Goal: Find specific page/section: Find specific page/section

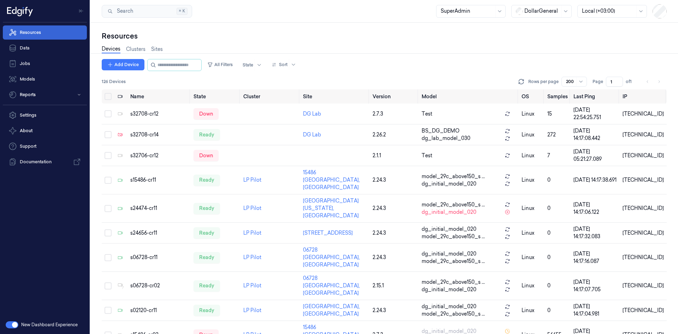
click at [43, 32] on link "Resources" at bounding box center [45, 32] width 84 height 14
click at [154, 47] on link "Sites" at bounding box center [157, 49] width 12 height 8
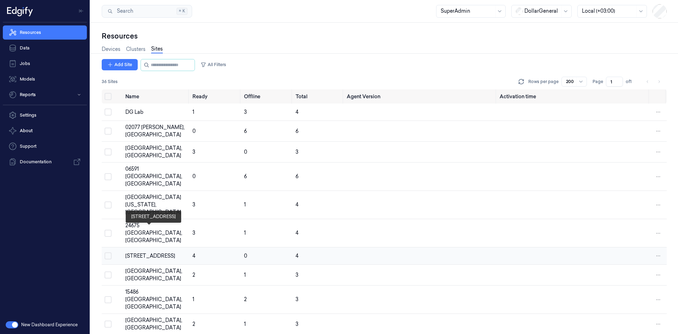
click at [141, 252] on div "[STREET_ADDRESS]" at bounding box center [155, 255] width 61 height 7
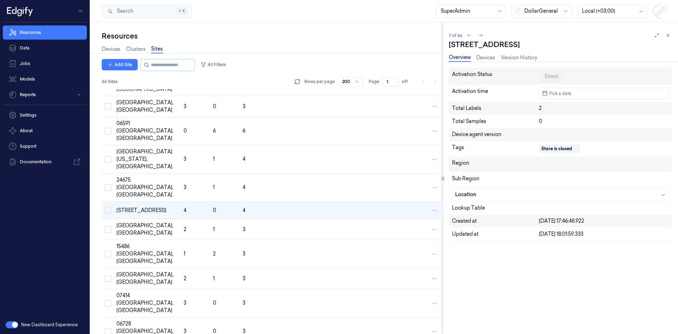
scroll to position [46, 0]
copy div "[STREET_ADDRESS]"
drag, startPoint x: 148, startPoint y: 216, endPoint x: 117, endPoint y: 207, distance: 32.7
click at [117, 207] on td "[STREET_ADDRESS]" at bounding box center [147, 209] width 67 height 17
click at [659, 36] on icon at bounding box center [656, 35] width 5 height 5
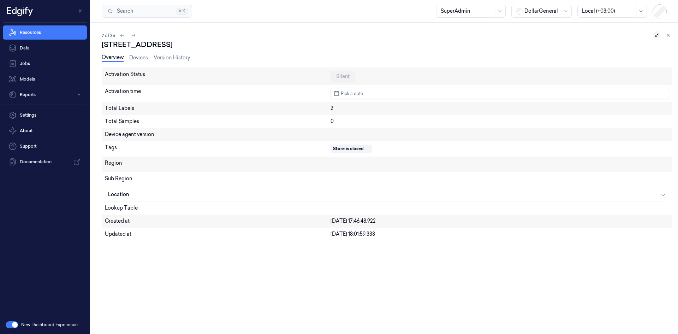
drag, startPoint x: 619, startPoint y: 42, endPoint x: 597, endPoint y: 42, distance: 21.2
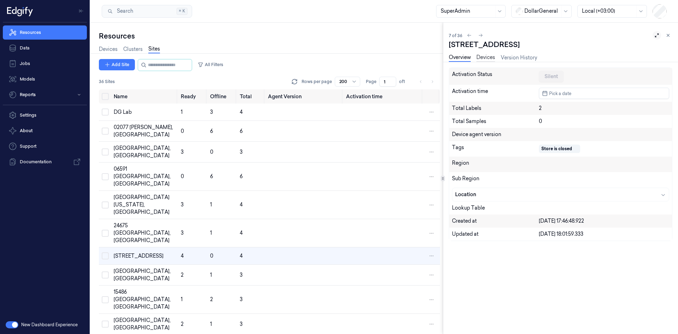
click at [492, 60] on link "Devices" at bounding box center [485, 58] width 19 height 8
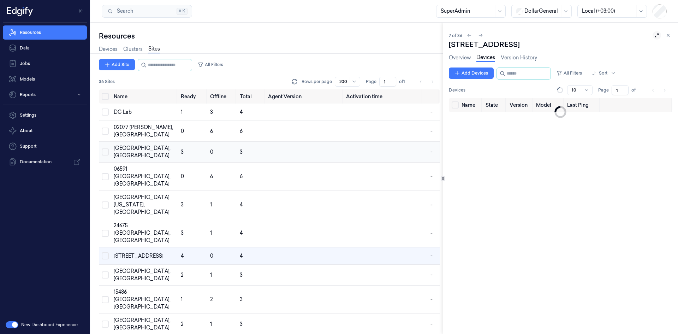
scroll to position [46, 0]
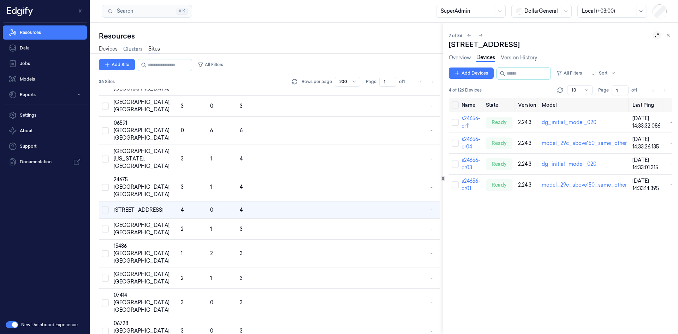
click at [111, 48] on link "Devices" at bounding box center [108, 49] width 19 height 8
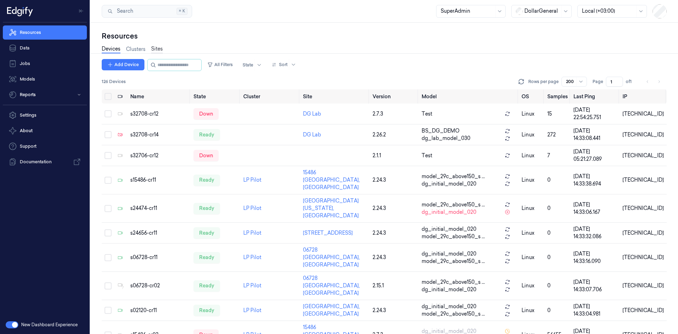
click at [155, 50] on link "Sites" at bounding box center [157, 49] width 12 height 8
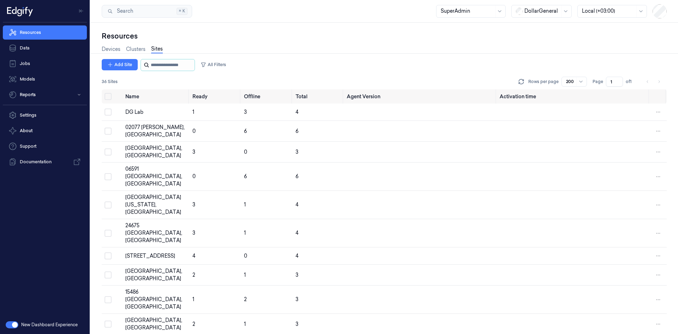
click at [158, 67] on input "string" at bounding box center [172, 64] width 42 height 11
paste input "*****"
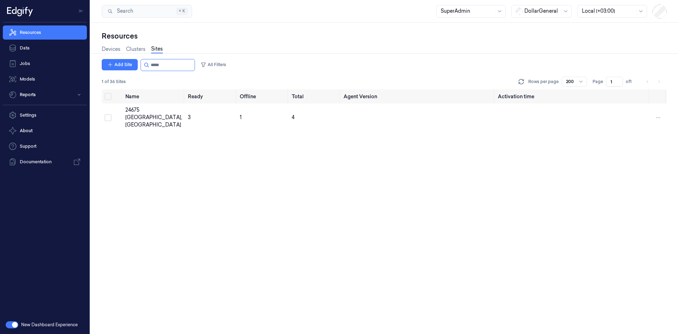
type input "*****"
drag, startPoint x: 173, startPoint y: 64, endPoint x: 137, endPoint y: 64, distance: 36.0
click at [137, 64] on div "Add Site All Filters" at bounding box center [165, 65] width 127 height 12
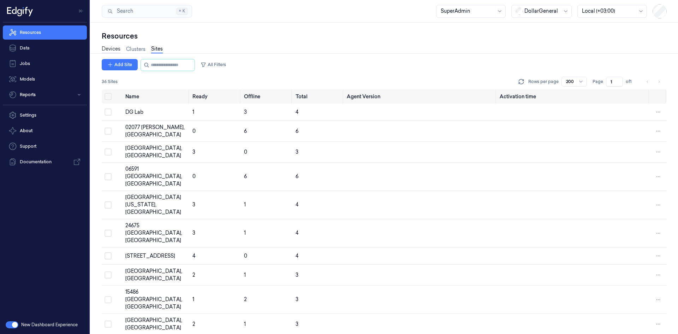
click at [112, 49] on link "Devices" at bounding box center [111, 49] width 19 height 8
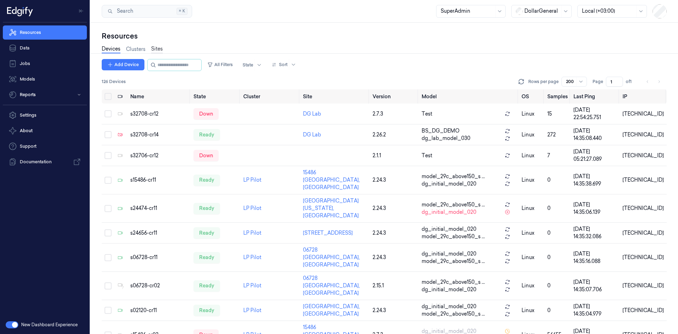
click at [157, 47] on link "Sites" at bounding box center [157, 49] width 12 height 8
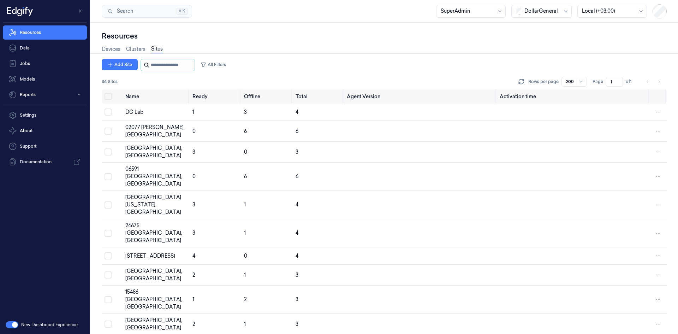
click at [161, 68] on input "string" at bounding box center [172, 64] width 42 height 11
paste input "*****"
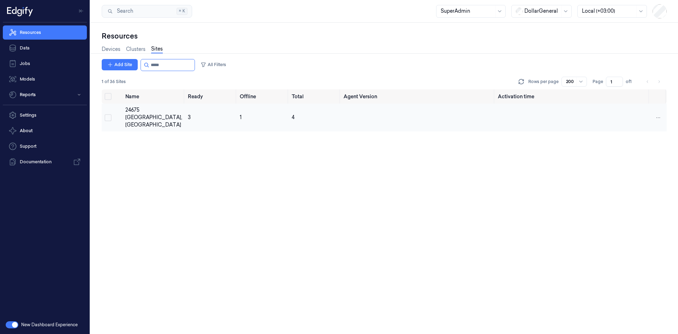
type input "*****"
click at [141, 113] on div "24675 [GEOGRAPHIC_DATA], [GEOGRAPHIC_DATA]" at bounding box center [153, 117] width 57 height 22
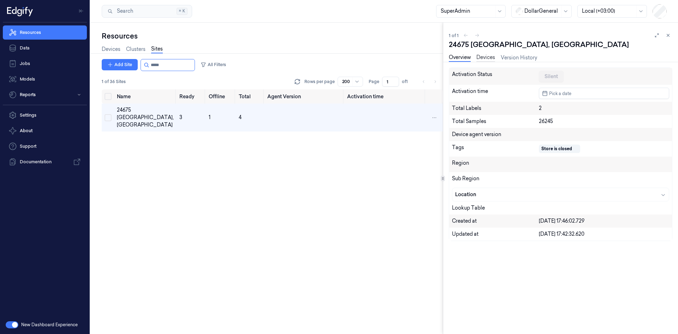
click at [486, 58] on link "Devices" at bounding box center [485, 58] width 19 height 8
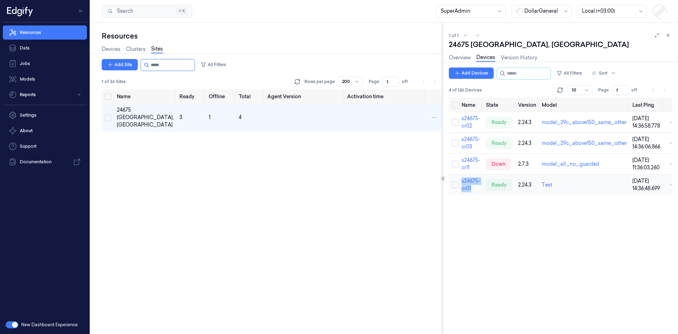
drag, startPoint x: 475, startPoint y: 190, endPoint x: 459, endPoint y: 179, distance: 19.0
click at [459, 179] on td "s24675-cr01" at bounding box center [471, 184] width 24 height 21
copy link "s24675-cr01"
drag, startPoint x: 475, startPoint y: 125, endPoint x: 460, endPoint y: 123, distance: 15.3
click at [460, 123] on td "s24675-cr02" at bounding box center [471, 122] width 24 height 21
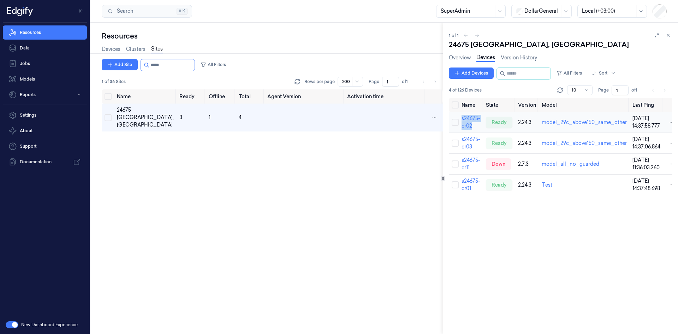
drag, startPoint x: 476, startPoint y: 125, endPoint x: 457, endPoint y: 117, distance: 20.9
click at [457, 117] on tr "s24675-cr02 ready 2.24.3 model_29c_above150_same_other 10/10/2025 14:37:58.777" at bounding box center [564, 122] width 231 height 21
copy tr "s24675-cr02"
click at [668, 35] on icon at bounding box center [668, 35] width 5 height 5
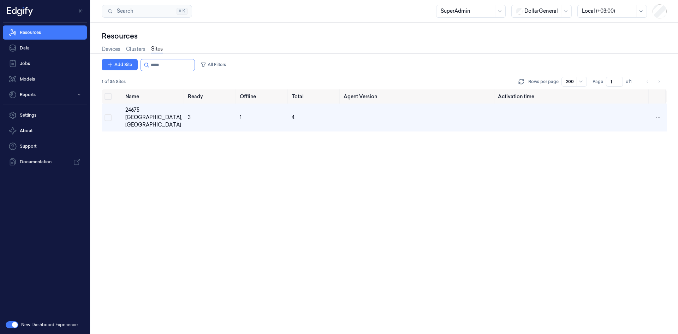
click at [234, 225] on div "Name Ready Offline Total Agent Version Activation time 24675 Spartanburg, SC 3 …" at bounding box center [384, 211] width 565 height 244
click at [115, 48] on link "Devices" at bounding box center [111, 49] width 19 height 8
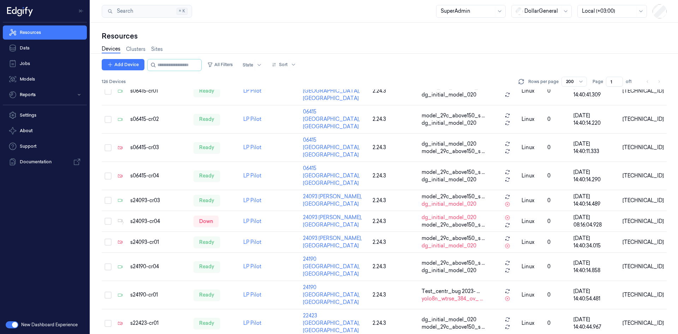
scroll to position [2400, 0]
